Goal: Task Accomplishment & Management: Manage account settings

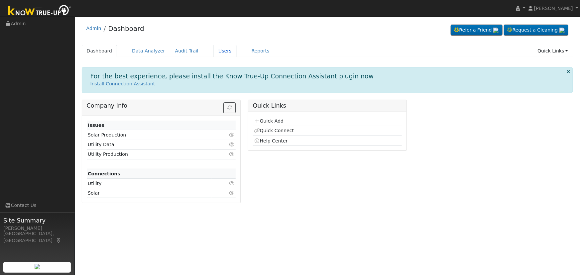
click at [216, 52] on link "Users" at bounding box center [224, 51] width 23 height 12
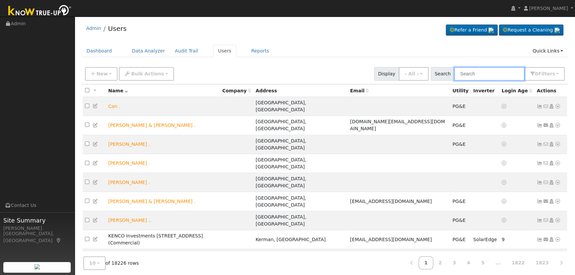
click at [509, 77] on input "text" at bounding box center [490, 74] width 70 height 14
paste input "[PERSON_NAME] and [PERSON_NAME]"
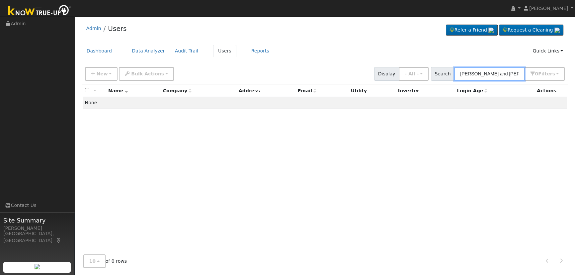
drag, startPoint x: 501, startPoint y: 73, endPoint x: 477, endPoint y: 73, distance: 23.9
click at [477, 73] on input "Merrill and Misha Miller" at bounding box center [490, 74] width 70 height 14
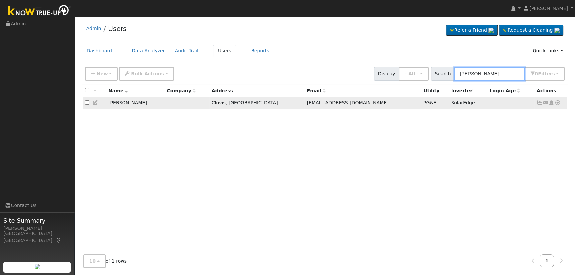
type input "Merrill Miller"
click at [538, 103] on icon at bounding box center [540, 102] width 6 height 5
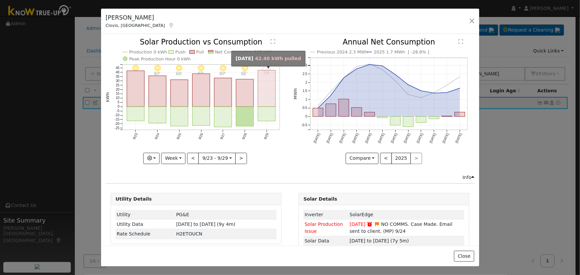
click at [267, 94] on rect "onclick=""" at bounding box center [267, 88] width 18 height 37
type input "2025-09-29"
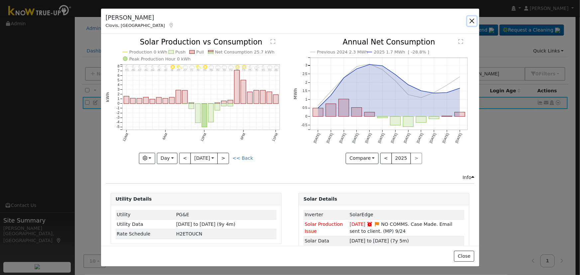
click at [473, 22] on button "button" at bounding box center [471, 20] width 9 height 9
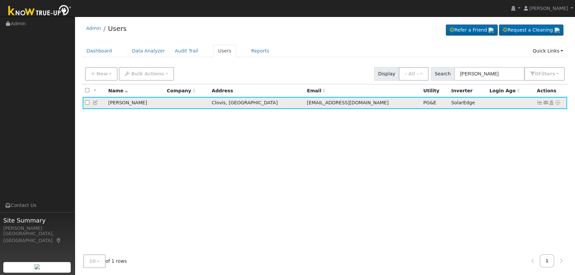
click at [541, 104] on icon at bounding box center [540, 102] width 6 height 5
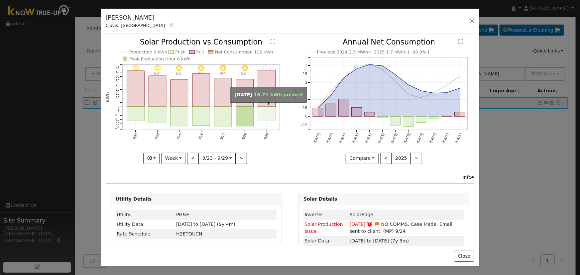
click at [268, 107] on rect "onclick=""" at bounding box center [267, 114] width 18 height 14
type input "2025-09-29"
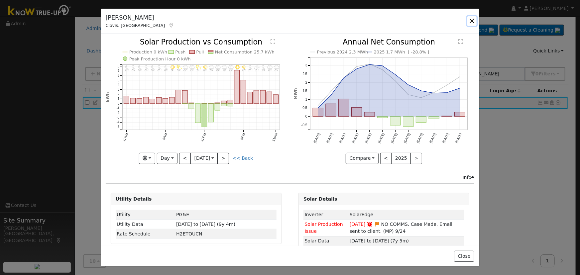
click at [470, 20] on button "button" at bounding box center [471, 20] width 9 height 9
